Goal: Navigation & Orientation: Find specific page/section

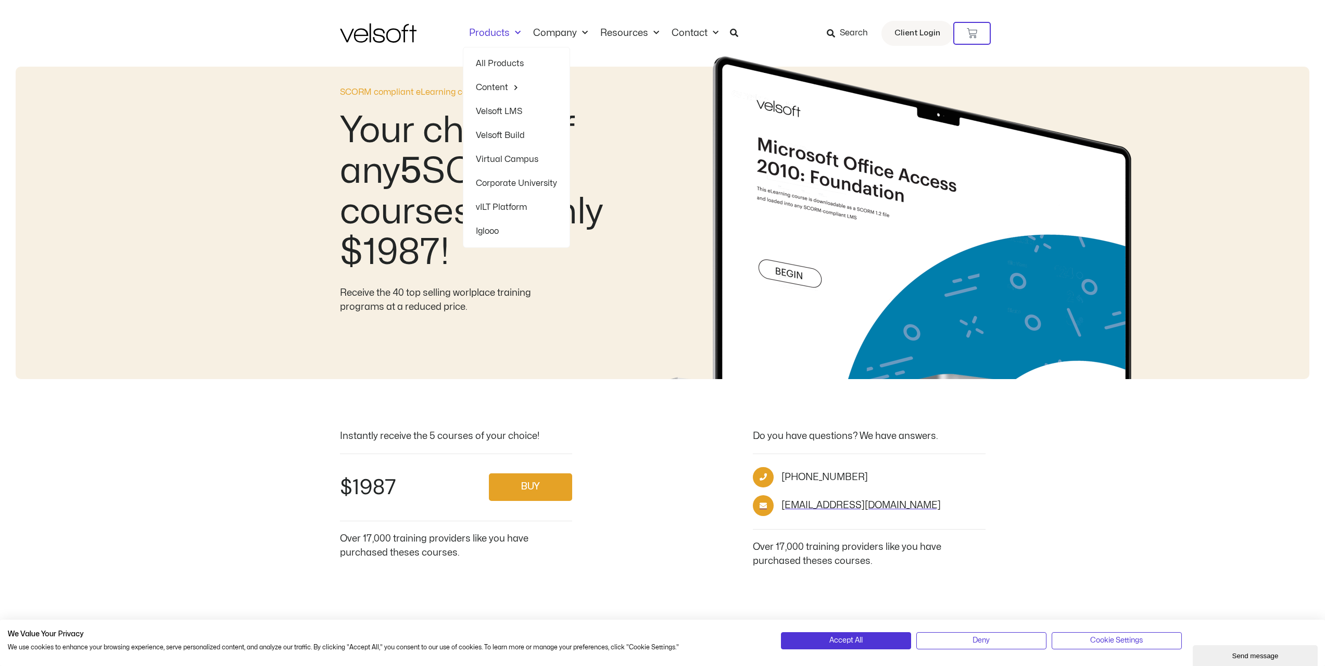
click at [514, 35] on span "Menu" at bounding box center [515, 32] width 11 height 17
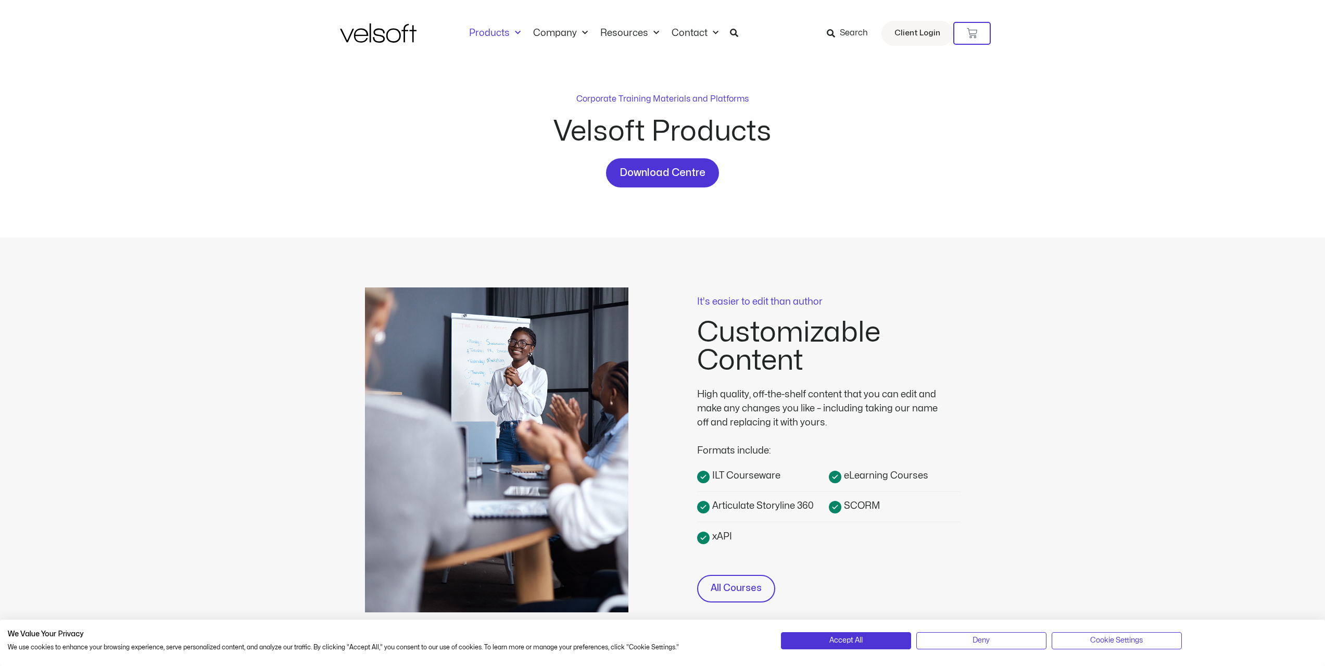
drag, startPoint x: 947, startPoint y: 366, endPoint x: 893, endPoint y: 86, distance: 284.4
click at [583, 140] on link "SCORM Courses" at bounding box center [610, 140] width 85 height 24
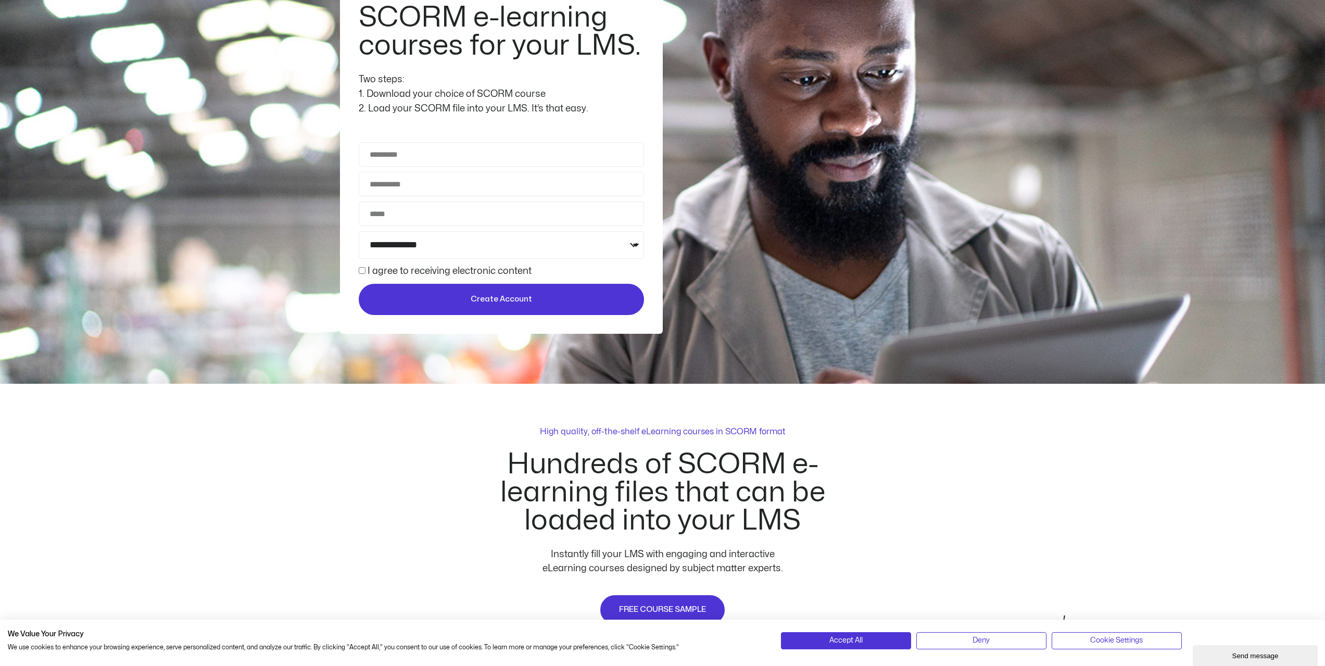
scroll to position [52, 0]
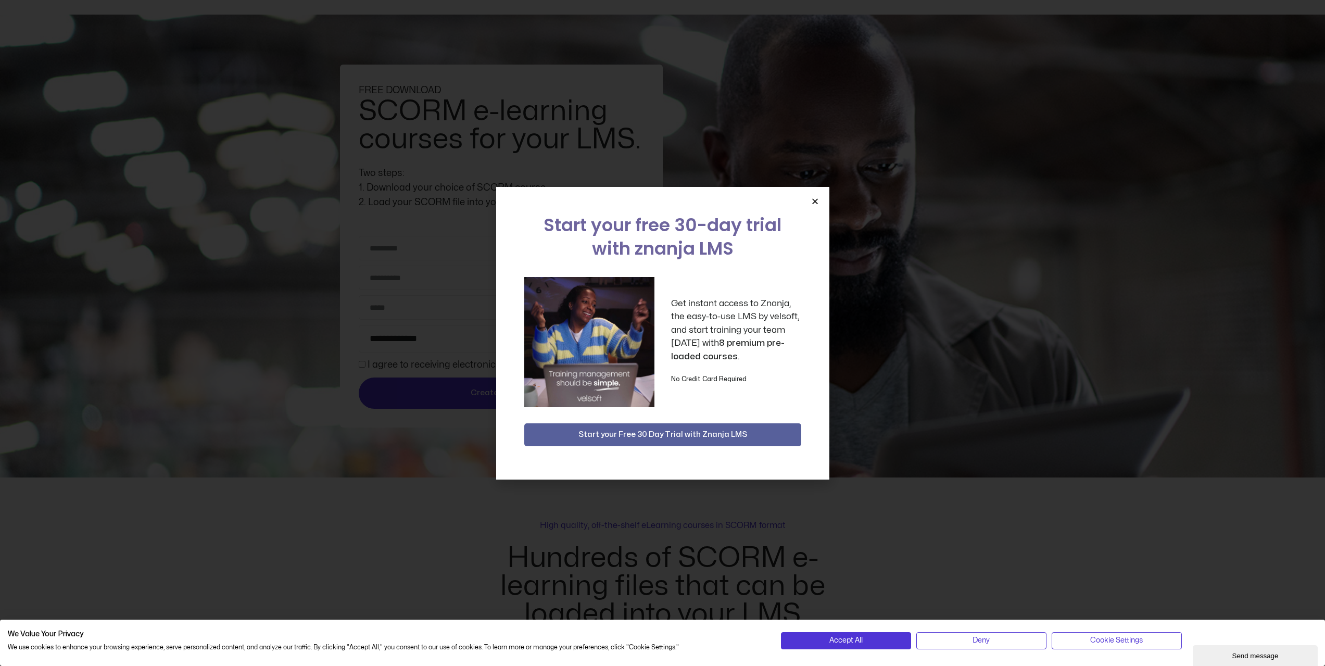
click at [812, 203] on icon "Close" at bounding box center [815, 201] width 8 height 8
